Goal: Task Accomplishment & Management: Manage account settings

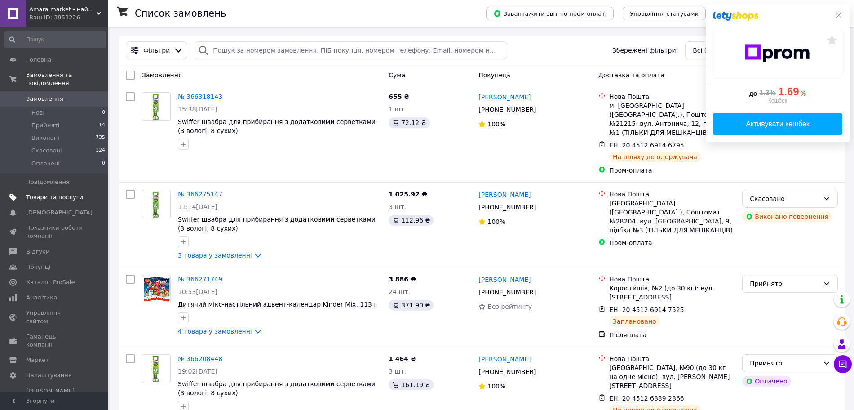
click at [83, 193] on span "Товари та послуги" at bounding box center [54, 197] width 57 height 8
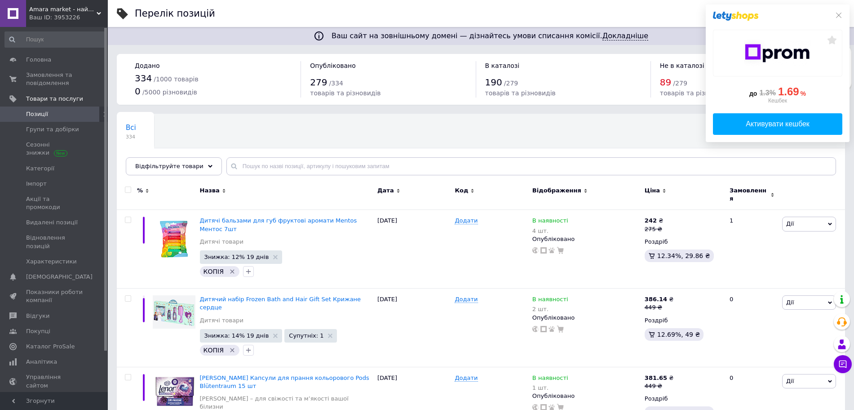
click at [277, 177] on div "Всі 334 Ok Відфільтровано... Зберегти" at bounding box center [481, 149] width 728 height 74
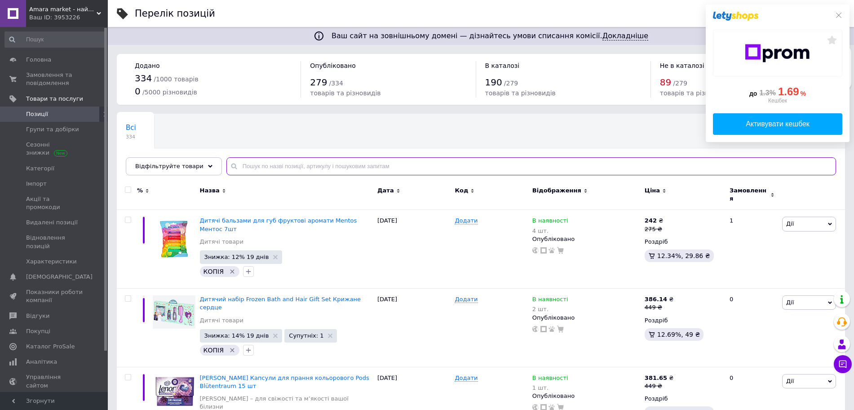
click at [271, 170] on input "text" at bounding box center [530, 166] width 609 height 18
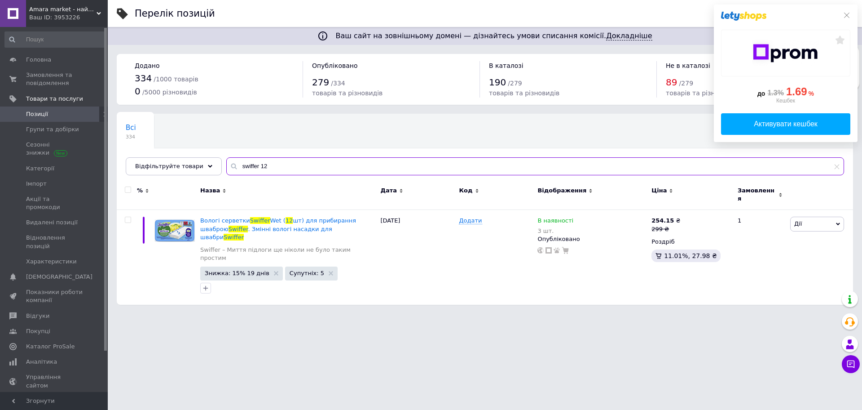
type input "swiffer 12"
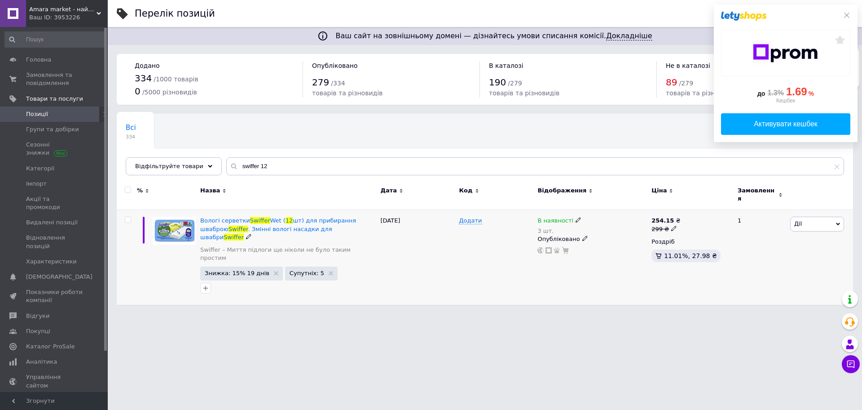
click at [796, 220] on span "Дії" at bounding box center [798, 223] width 8 height 7
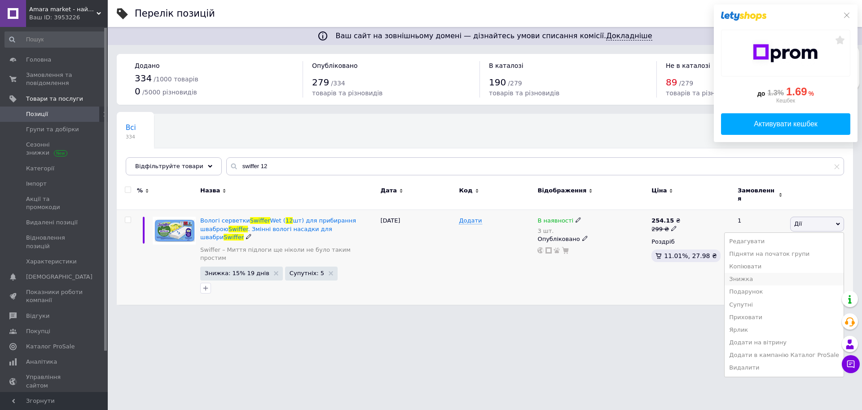
click at [750, 276] on li "Знижка" at bounding box center [784, 279] width 119 height 13
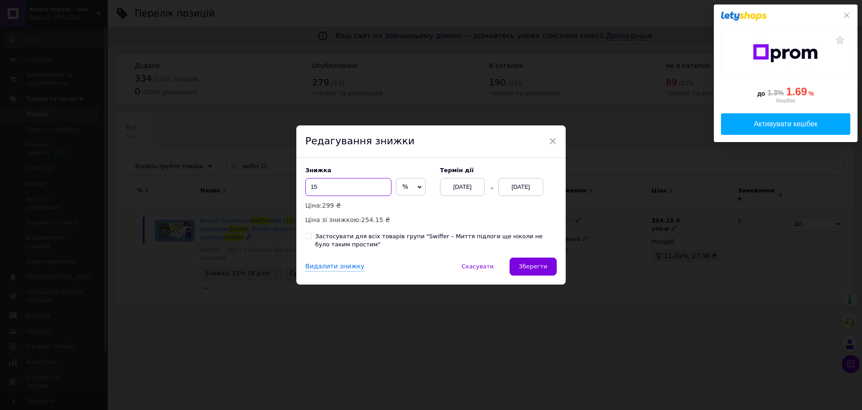
click at [358, 193] on input "15" at bounding box center [348, 187] width 86 height 18
type input "1"
type input "20"
click at [539, 271] on button "Зберегти" at bounding box center [533, 266] width 47 height 18
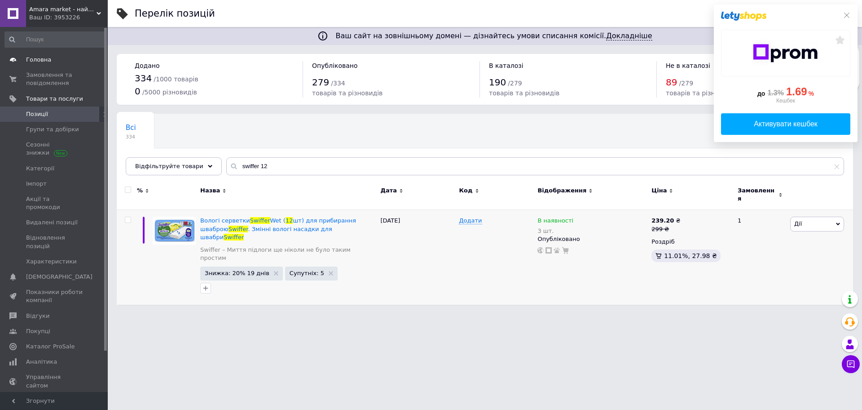
click at [45, 56] on span "Головна" at bounding box center [38, 60] width 25 height 8
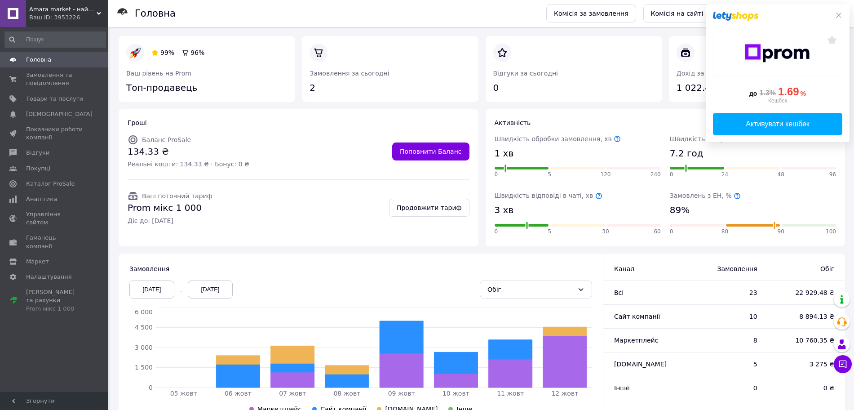
click at [838, 19] on div at bounding box center [777, 16] width 129 height 9
click at [838, 17] on icon at bounding box center [838, 15] width 7 height 7
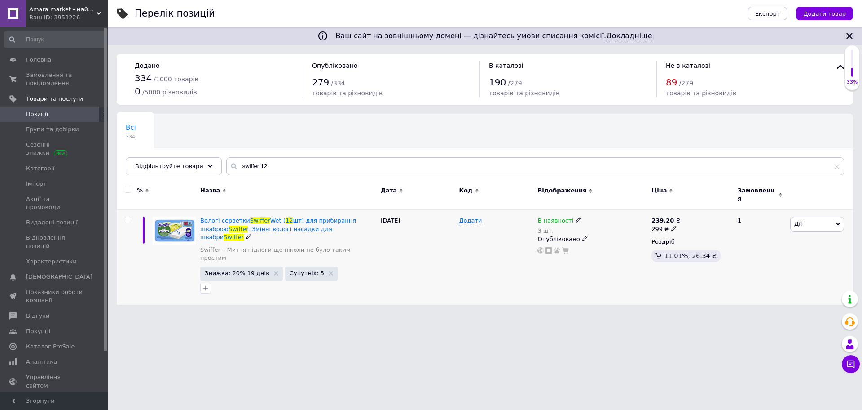
click at [576, 217] on use at bounding box center [578, 219] width 5 height 5
click at [683, 234] on div "Залишки 3 шт." at bounding box center [640, 243] width 112 height 28
click at [645, 239] on input "3" at bounding box center [618, 248] width 68 height 18
type input "15"
click at [47, 55] on link "Головна" at bounding box center [55, 59] width 110 height 15
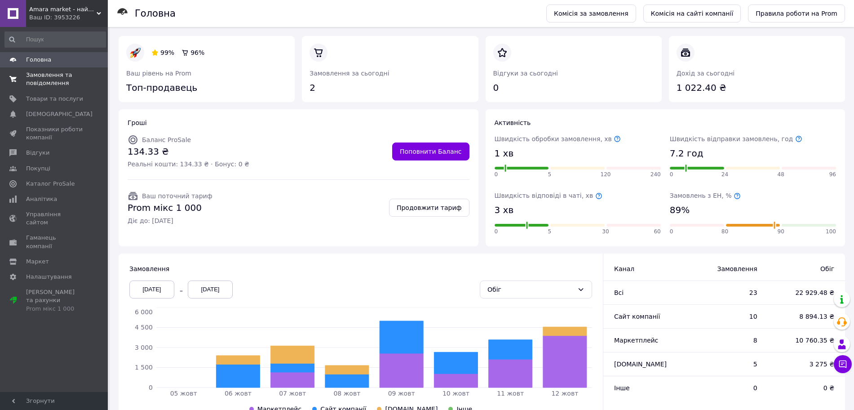
click at [61, 81] on span "Замовлення та повідомлення" at bounding box center [54, 79] width 57 height 16
